Goal: Information Seeking & Learning: Learn about a topic

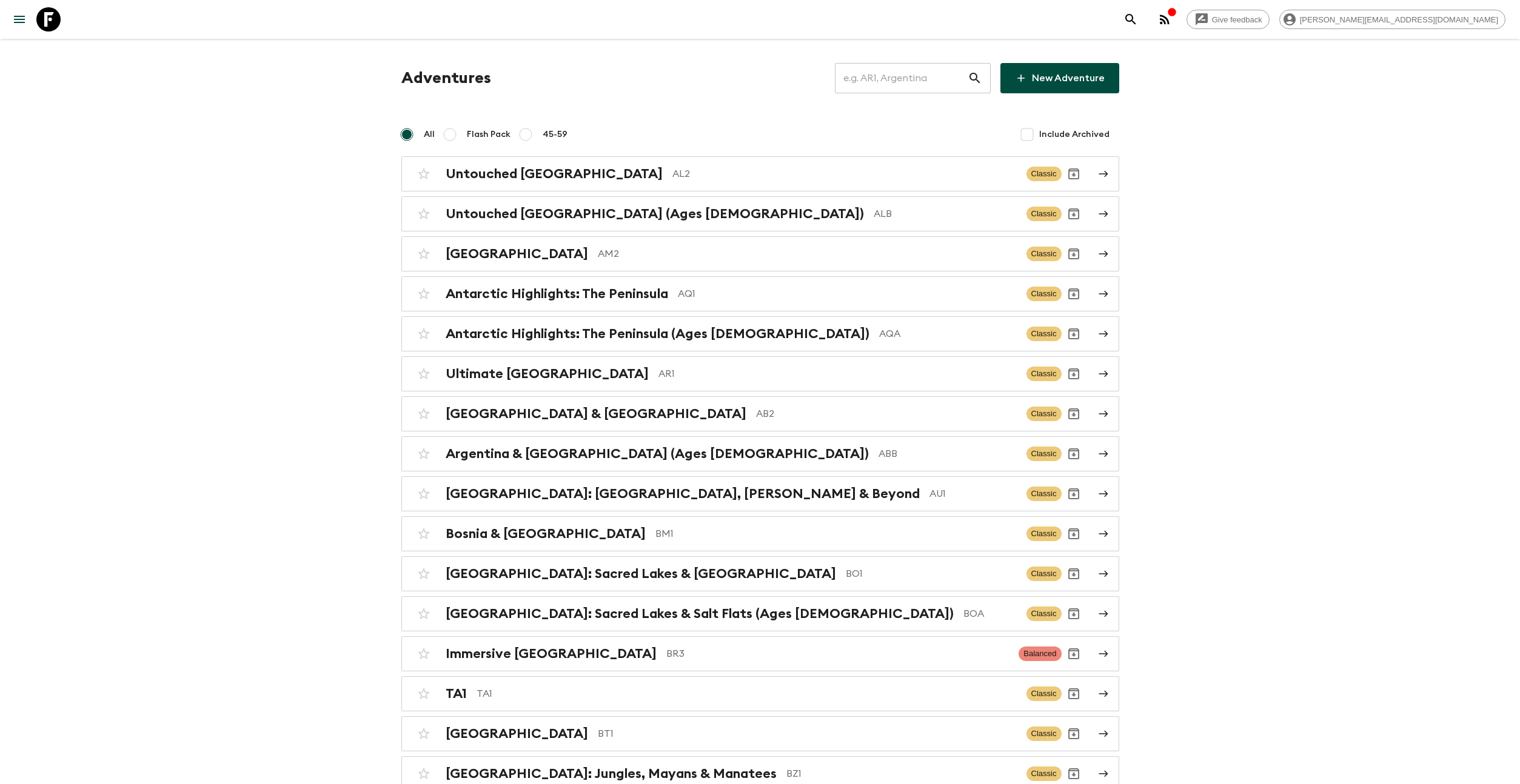
click at [914, 83] on input "text" at bounding box center [901, 78] width 133 height 34
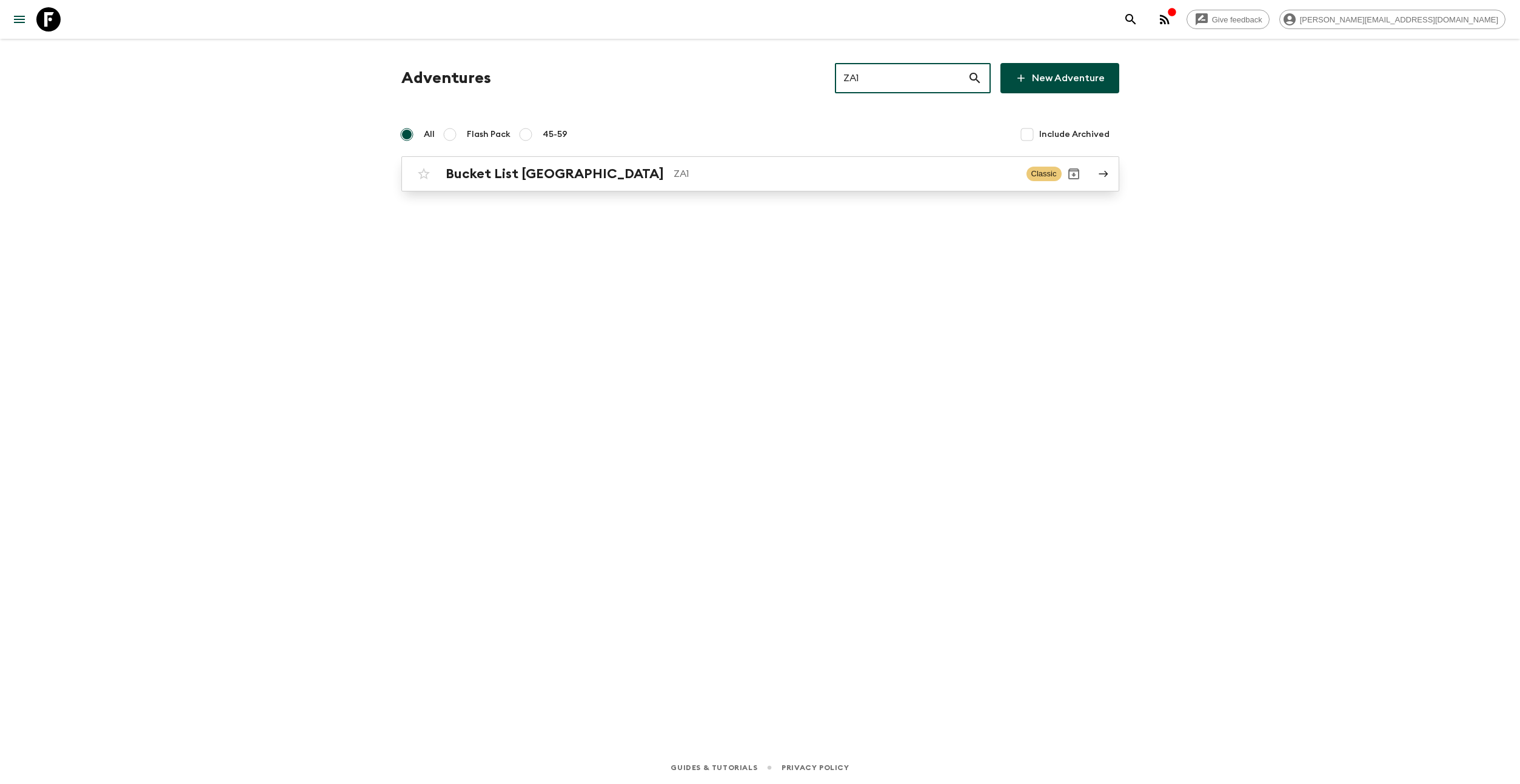
type input "ZA1"
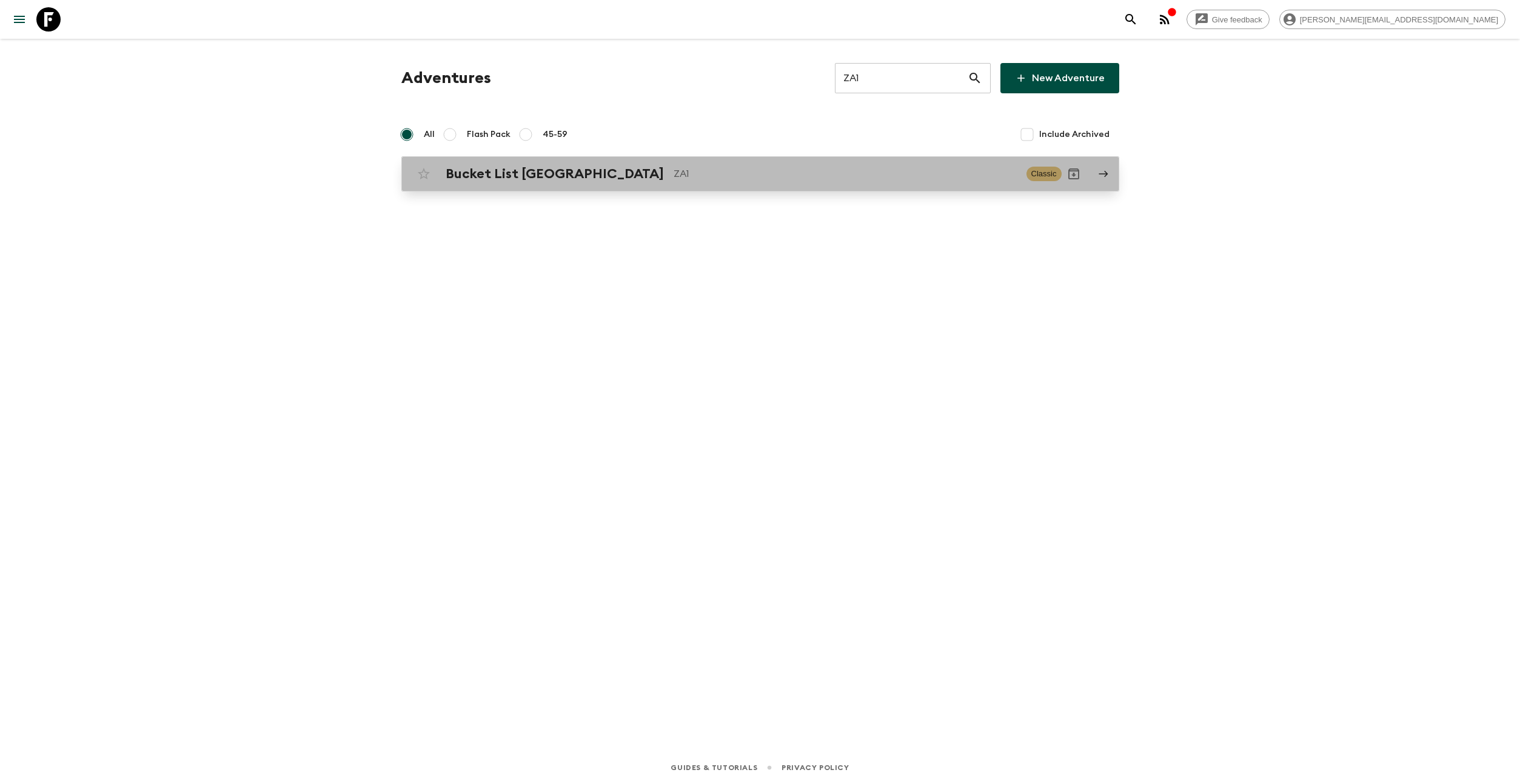
click at [674, 172] on p "ZA1" at bounding box center [845, 173] width 343 height 15
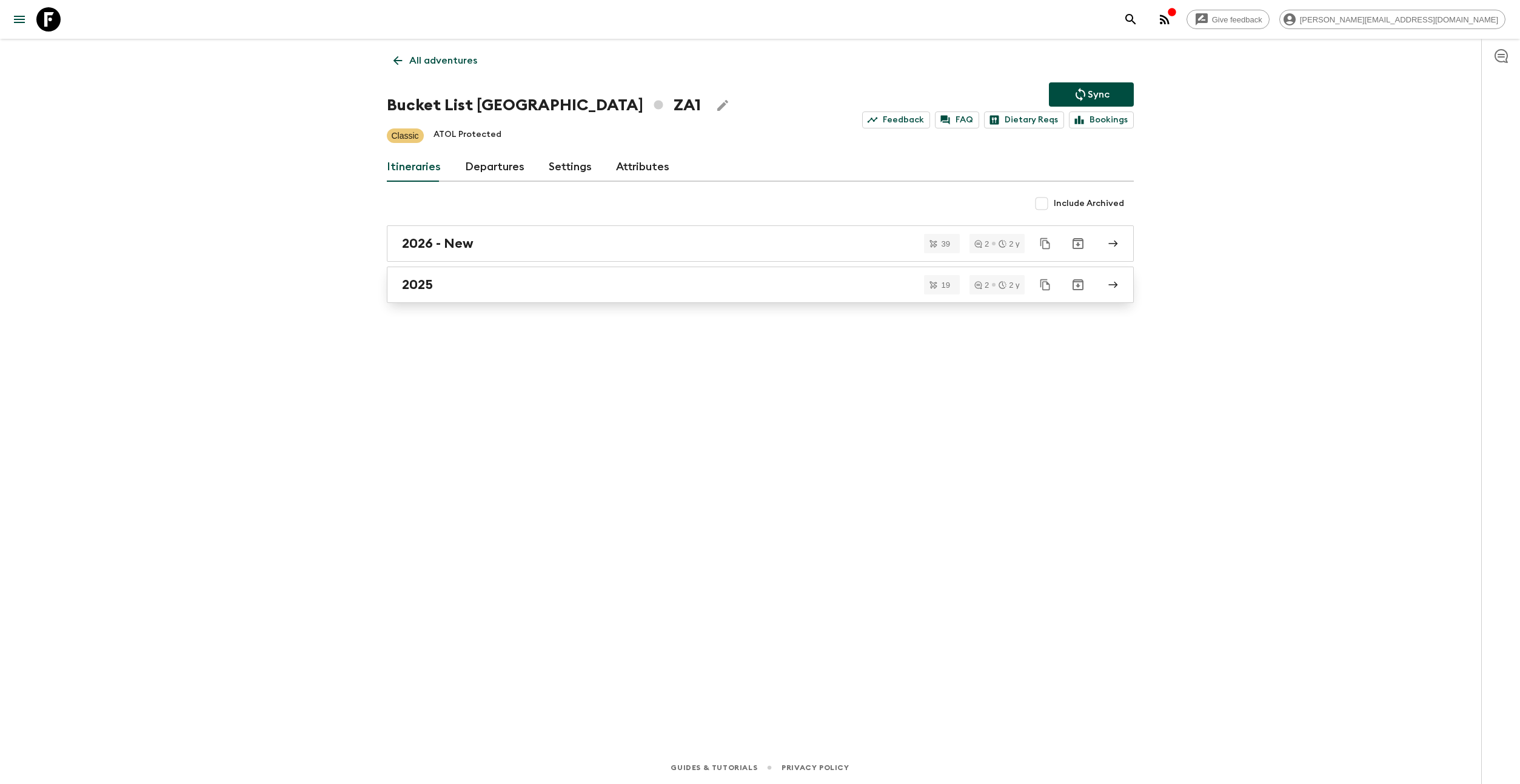
click at [470, 290] on div "2025" at bounding box center [748, 285] width 693 height 15
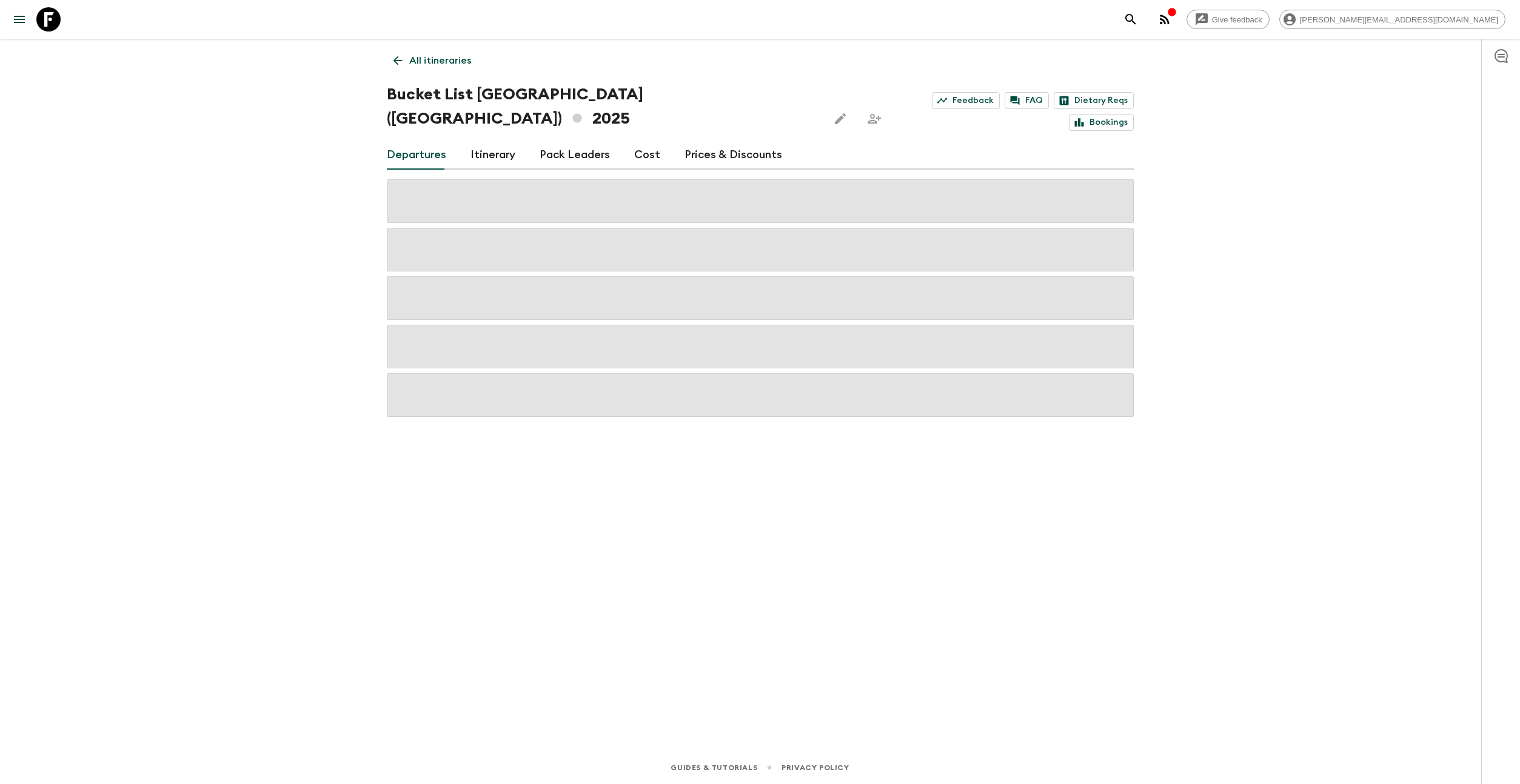
click at [496, 141] on link "Itinerary" at bounding box center [493, 155] width 45 height 29
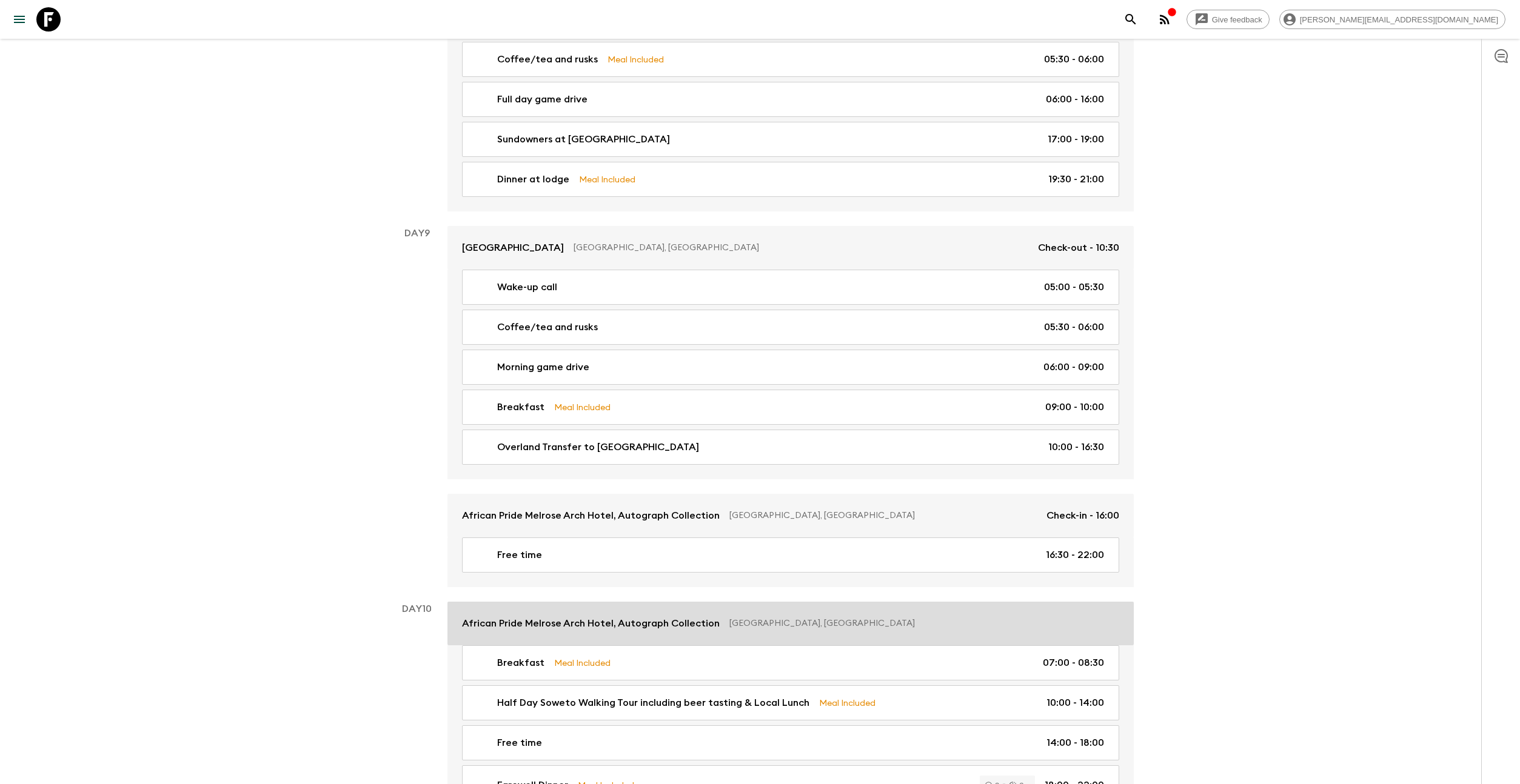
scroll to position [2535, 0]
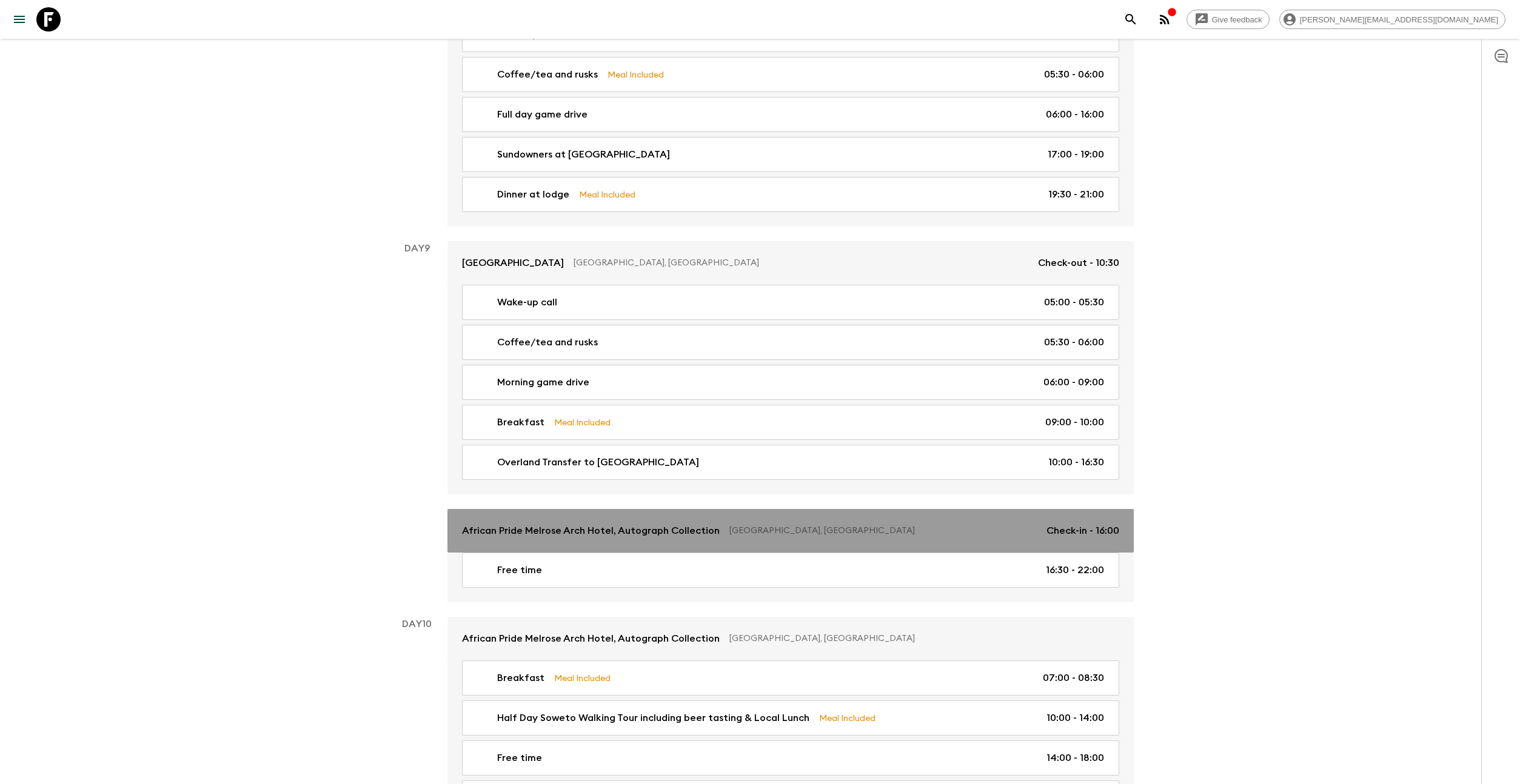
click at [575, 523] on p "African Pride Melrose Arch Hotel, Autograph Collection" at bounding box center [590, 530] width 257 height 15
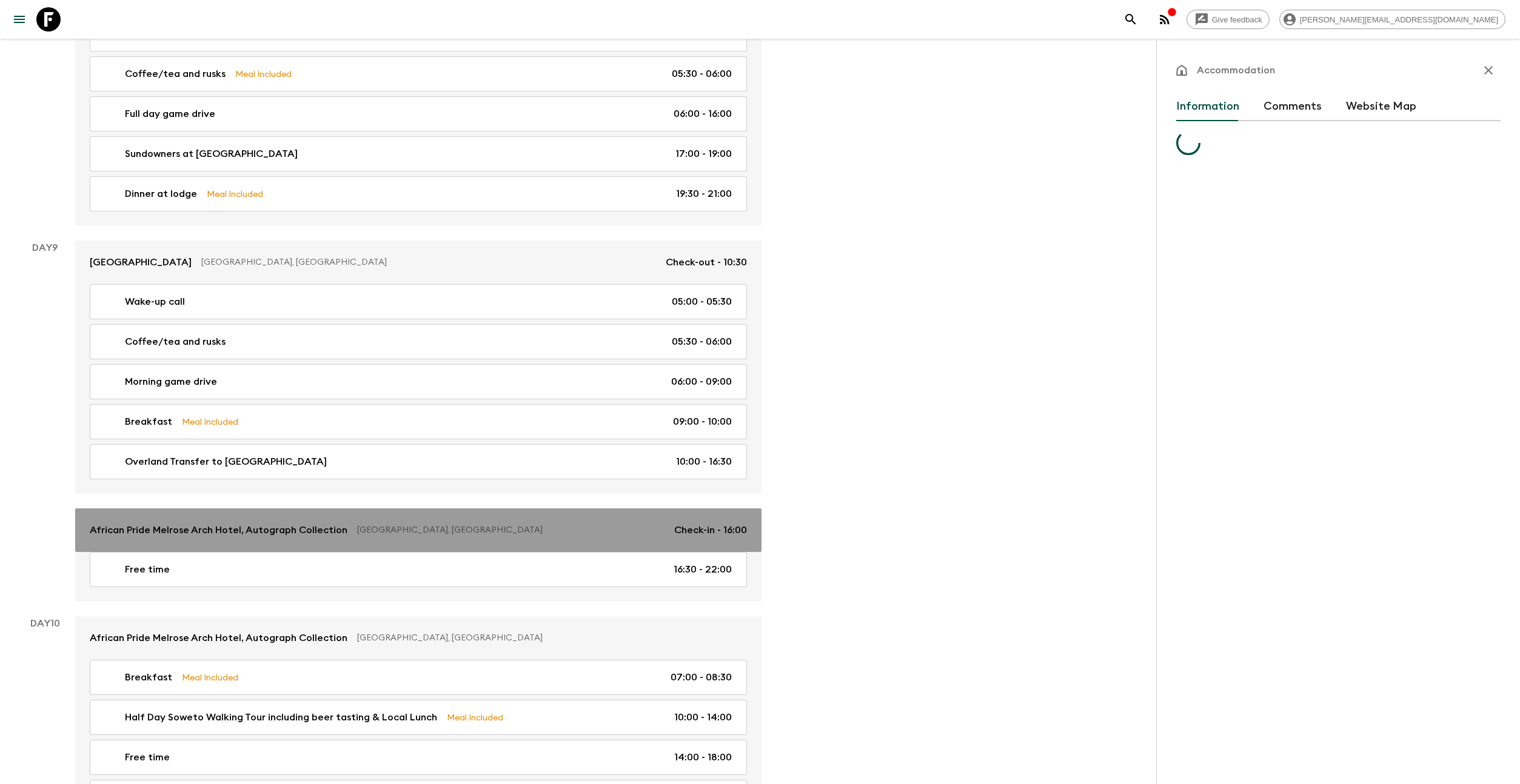
scroll to position [2535, 0]
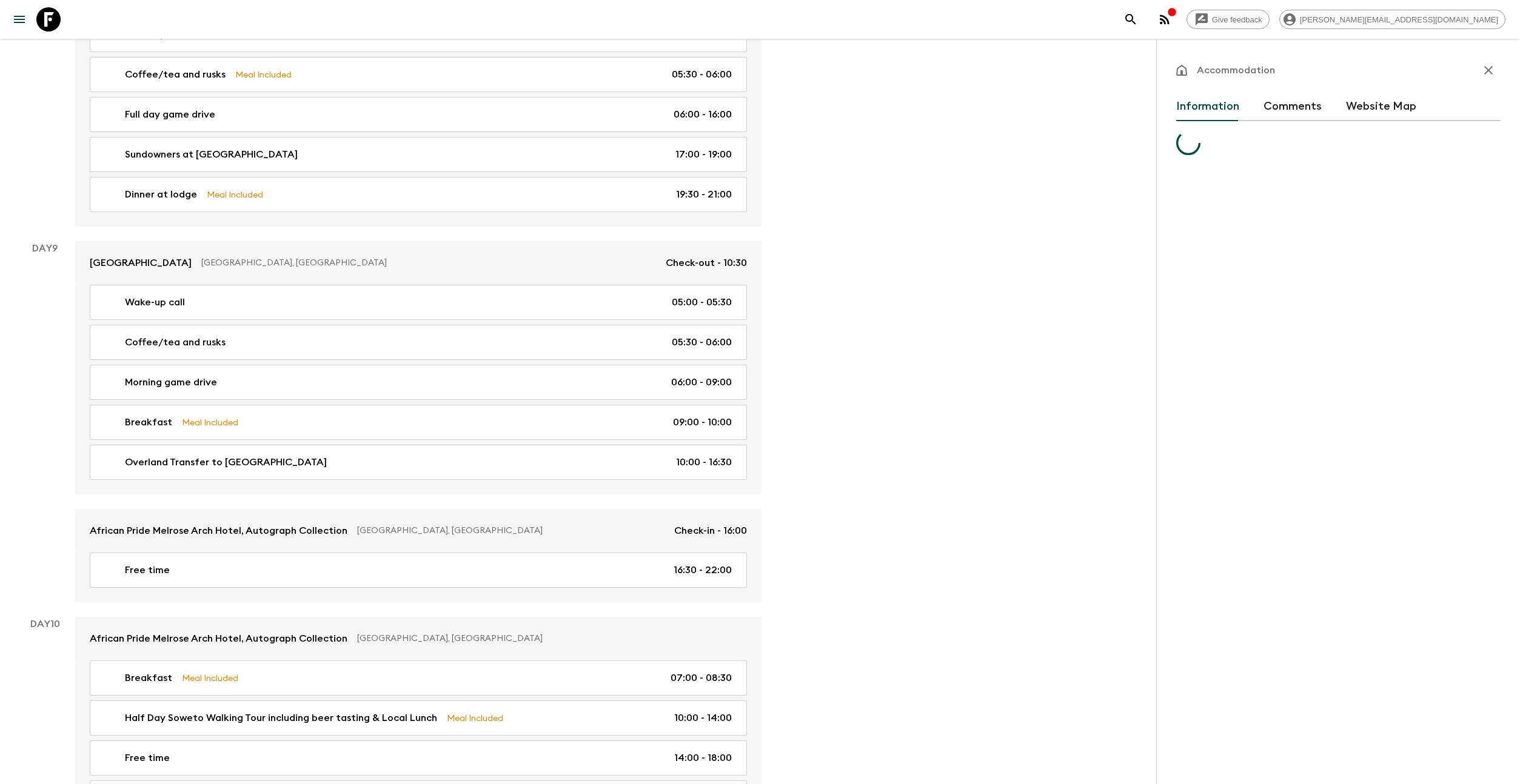
drag, startPoint x: 85, startPoint y: 503, endPoint x: 1157, endPoint y: 4, distance: 1182.4
